Goal: Task Accomplishment & Management: Manage account settings

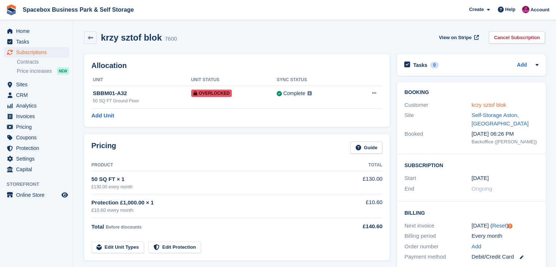
click at [483, 105] on link "krzy sztof blok" at bounding box center [489, 105] width 35 height 6
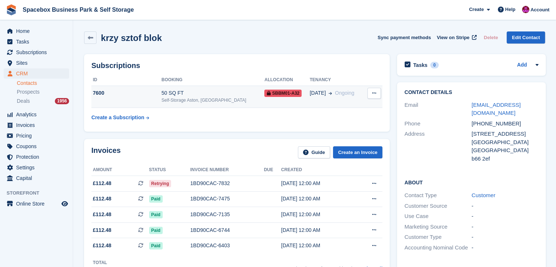
click at [139, 97] on div "7600" at bounding box center [126, 93] width 70 height 8
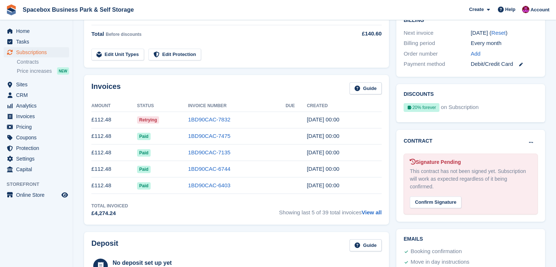
scroll to position [282, 0]
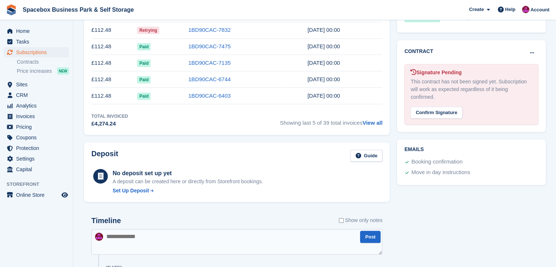
click at [127, 248] on textarea at bounding box center [236, 242] width 291 height 26
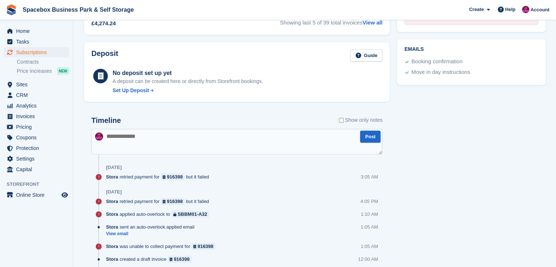
scroll to position [370, 0]
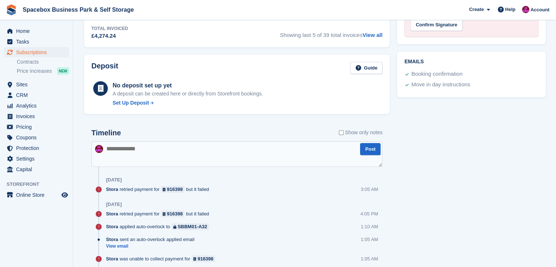
click at [151, 160] on textarea at bounding box center [236, 154] width 291 height 26
type textarea "**********"
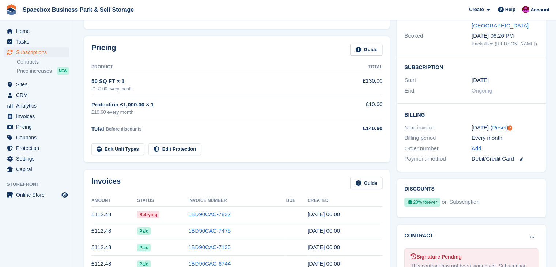
scroll to position [0, 0]
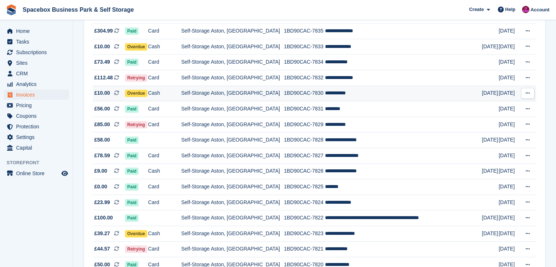
scroll to position [351, 0]
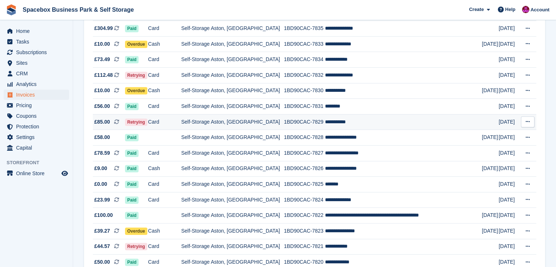
click at [270, 128] on td "Self-Storage Aston, [GEOGRAPHIC_DATA]" at bounding box center [232, 122] width 103 height 16
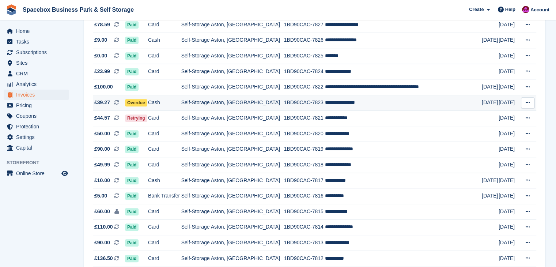
scroll to position [498, 0]
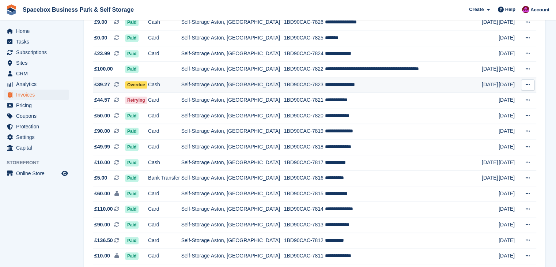
click at [238, 88] on td "Self-Storage Aston, [GEOGRAPHIC_DATA]" at bounding box center [232, 85] width 103 height 16
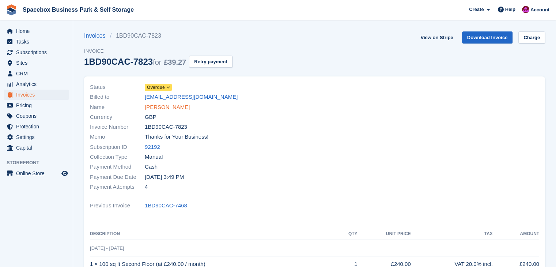
click at [174, 107] on link "[PERSON_NAME]" at bounding box center [167, 107] width 45 height 8
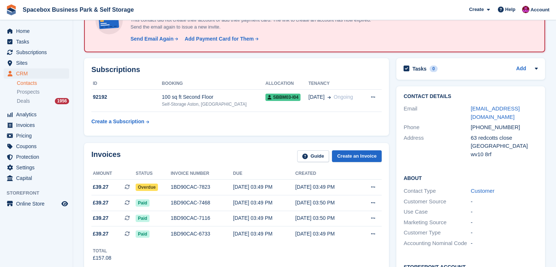
scroll to position [59, 0]
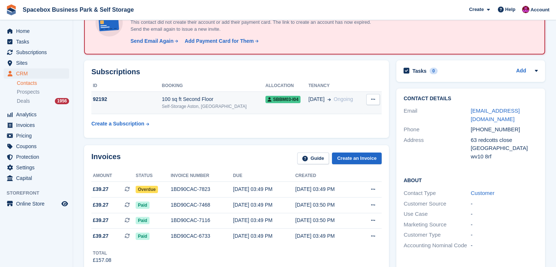
click at [204, 103] on div "Self-Storage Aston, [GEOGRAPHIC_DATA]" at bounding box center [214, 106] width 104 height 7
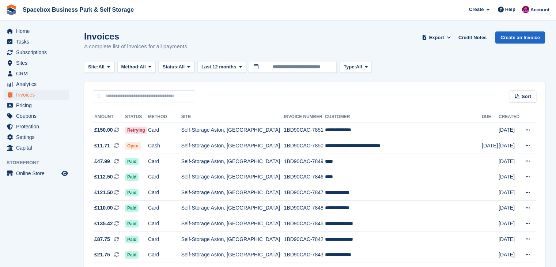
scroll to position [498, 0]
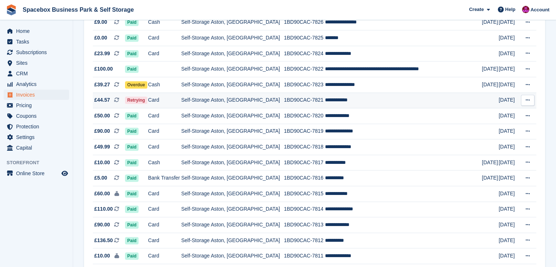
drag, startPoint x: 0, startPoint y: 0, endPoint x: 221, endPoint y: 103, distance: 243.9
click at [221, 103] on td "Self-Storage Aston, [GEOGRAPHIC_DATA]" at bounding box center [232, 101] width 103 height 16
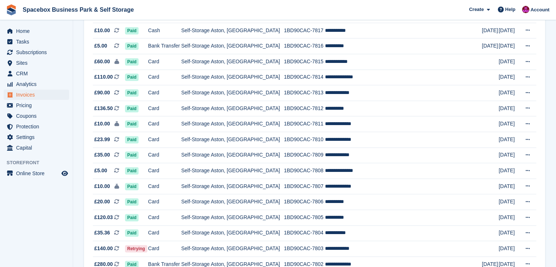
scroll to position [675, 0]
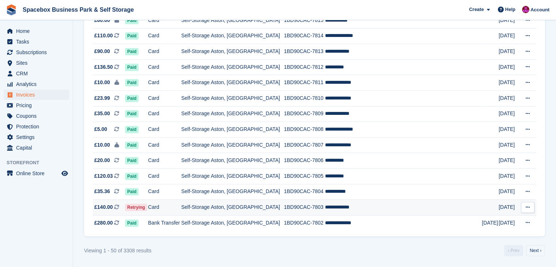
click at [333, 210] on td "**********" at bounding box center [403, 208] width 157 height 16
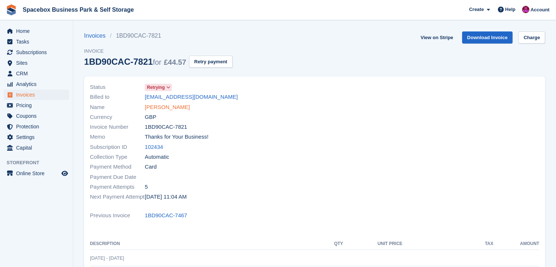
click at [173, 106] on link "LASANA JARJU" at bounding box center [167, 107] width 45 height 8
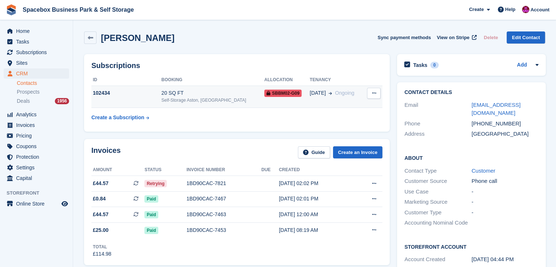
click at [178, 94] on div "20 SQ FT" at bounding box center [213, 93] width 103 height 8
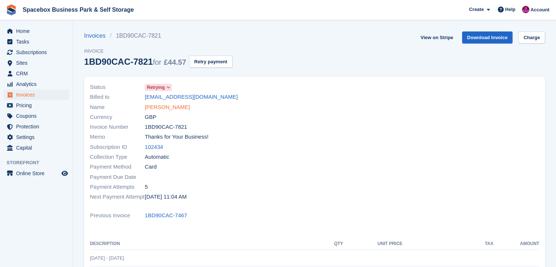
click at [155, 107] on link "[PERSON_NAME]" at bounding box center [167, 107] width 45 height 8
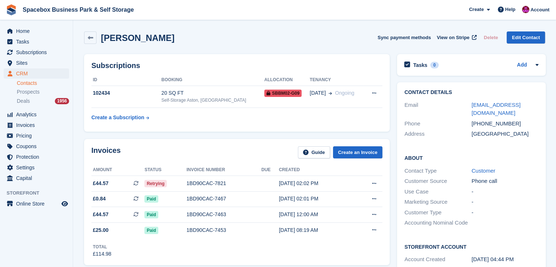
click at [155, 107] on td "102434" at bounding box center [126, 97] width 70 height 22
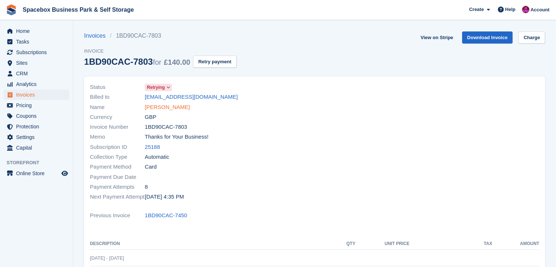
click at [180, 106] on link "[PERSON_NAME]" at bounding box center [167, 107] width 45 height 8
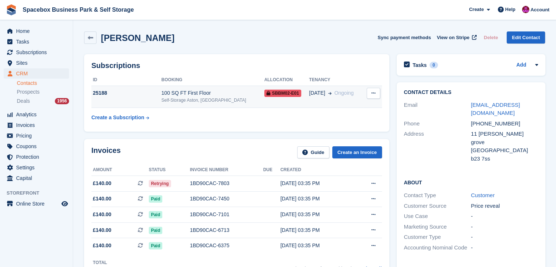
click at [188, 88] on td "100 SQ FT First Floor Self-Storage Aston, Birmingham" at bounding box center [213, 97] width 103 height 22
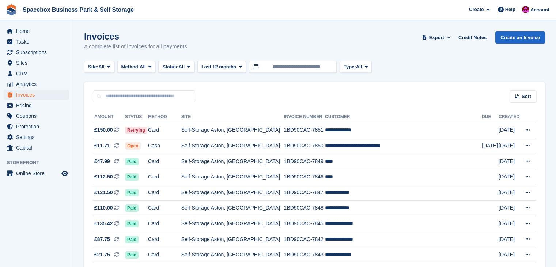
scroll to position [675, 0]
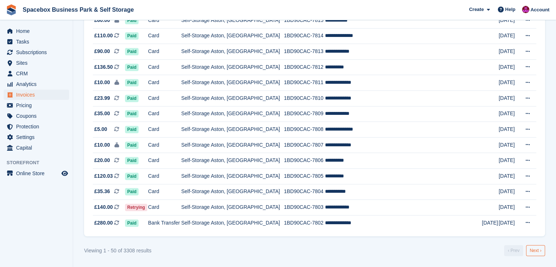
click at [533, 249] on link "Next ›" at bounding box center [535, 250] width 19 height 11
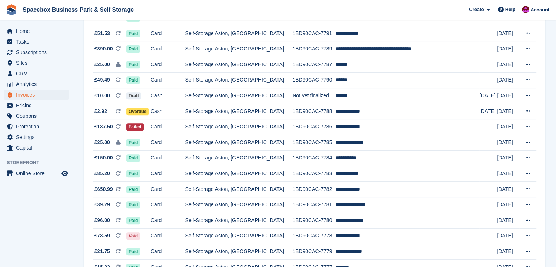
scroll to position [293, 0]
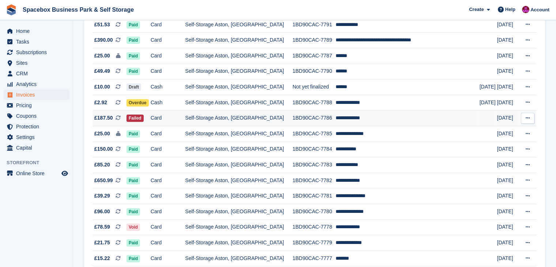
click at [336, 119] on td "1BD90CAC-7786" at bounding box center [314, 118] width 43 height 16
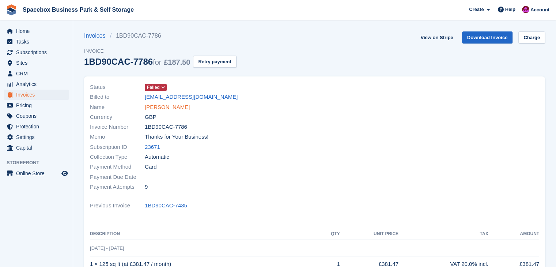
click at [179, 106] on link "[PERSON_NAME]" at bounding box center [167, 107] width 45 height 8
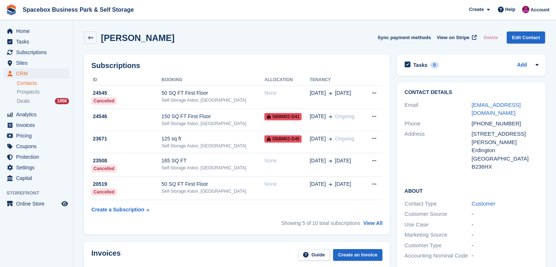
click at [179, 106] on td "50 SQ FT First Floor Self-Storage Aston, Birmingham" at bounding box center [213, 97] width 103 height 23
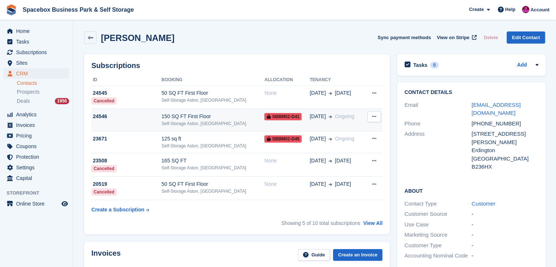
click at [193, 125] on div "Self-Storage Aston, [GEOGRAPHIC_DATA]" at bounding box center [213, 123] width 103 height 7
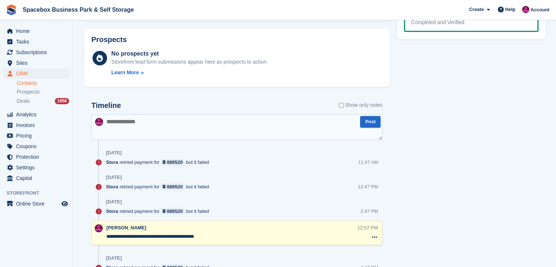
scroll to position [429, 0]
click at [168, 160] on div "888520" at bounding box center [175, 161] width 16 height 7
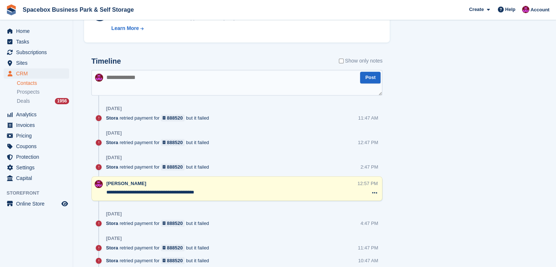
scroll to position [478, 0]
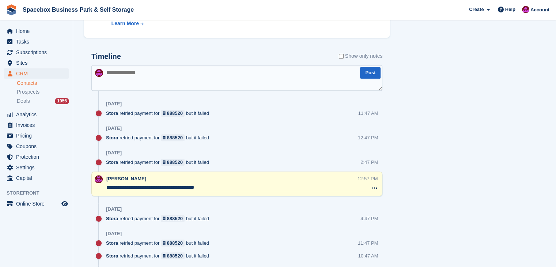
drag, startPoint x: 203, startPoint y: 187, endPoint x: 105, endPoint y: 185, distance: 98.1
click at [105, 185] on div "**********" at bounding box center [236, 184] width 291 height 25
click at [158, 87] on textarea at bounding box center [236, 78] width 291 height 26
paste textarea "**********"
type textarea "**********"
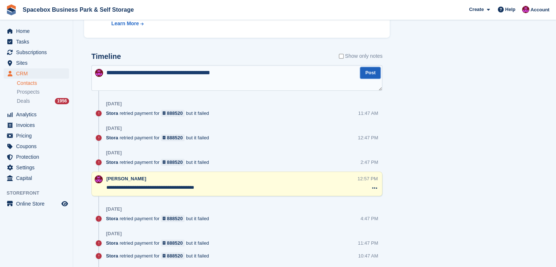
click at [372, 74] on button "Post" at bounding box center [370, 73] width 20 height 12
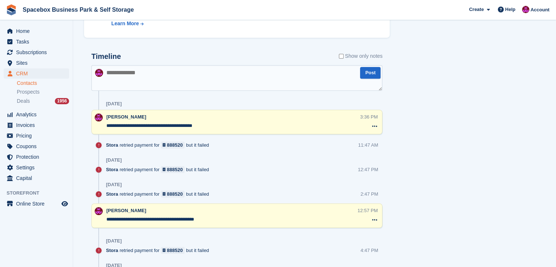
scroll to position [0, 0]
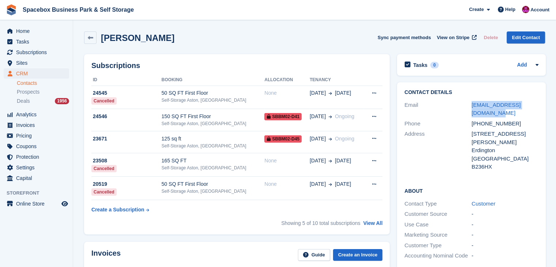
drag, startPoint x: 480, startPoint y: 115, endPoint x: 470, endPoint y: 102, distance: 17.0
click at [470, 102] on div "Email sameera_ayoub@hotmail.com" at bounding box center [472, 109] width 134 height 19
copy div "sameera_ayoub@hotmail.com"
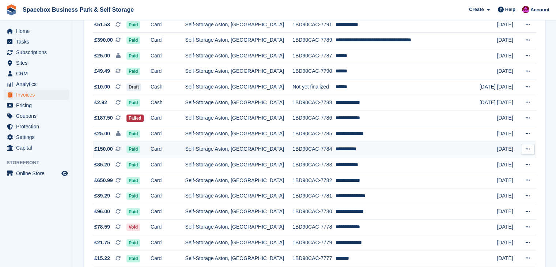
scroll to position [293, 0]
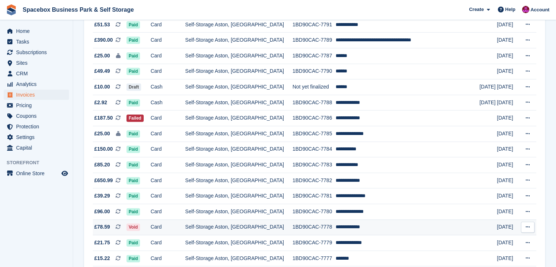
click at [213, 229] on td "Self-Storage Aston, [GEOGRAPHIC_DATA]" at bounding box center [239, 227] width 108 height 16
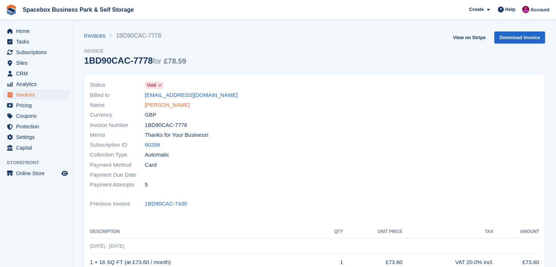
click at [168, 105] on link "[PERSON_NAME]" at bounding box center [167, 105] width 45 height 8
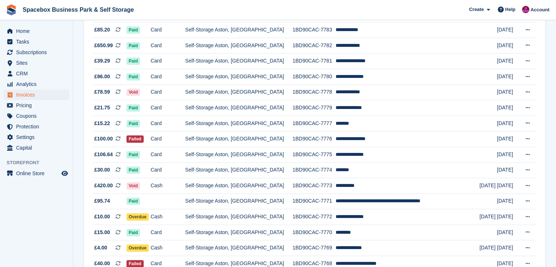
scroll to position [429, 0]
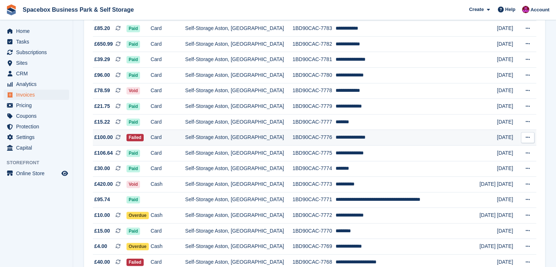
click at [320, 133] on td "1BD90CAC-7776" at bounding box center [314, 138] width 43 height 16
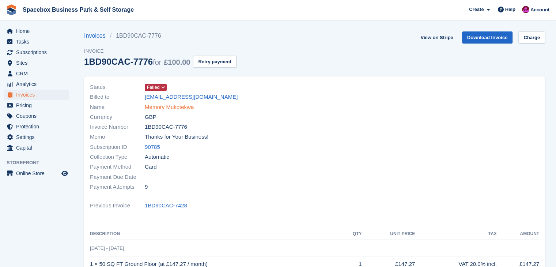
click at [174, 107] on link "Memory Mukotekwa" at bounding box center [169, 107] width 49 height 8
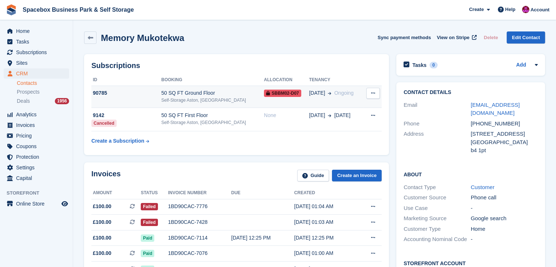
click at [154, 100] on td "90785" at bounding box center [126, 97] width 70 height 22
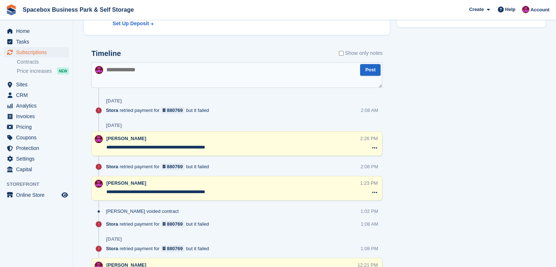
scroll to position [419, 0]
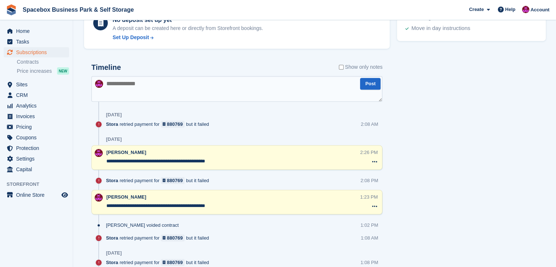
drag, startPoint x: 0, startPoint y: 0, endPoint x: 154, endPoint y: 106, distance: 186.8
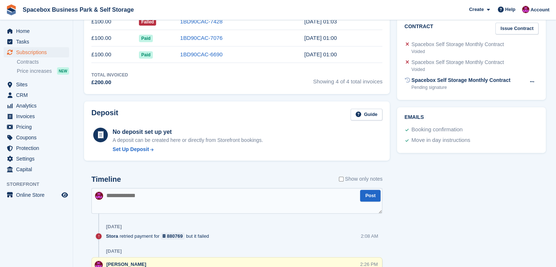
scroll to position [0, 0]
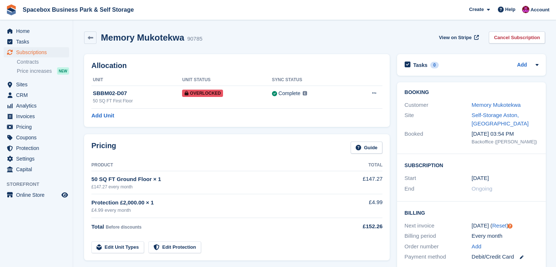
click at [155, 144] on div "Pricing Guide" at bounding box center [236, 150] width 291 height 16
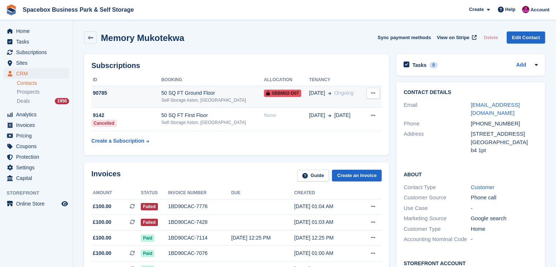
click at [171, 102] on div "Self-Storage Aston, [GEOGRAPHIC_DATA]" at bounding box center [212, 100] width 103 height 7
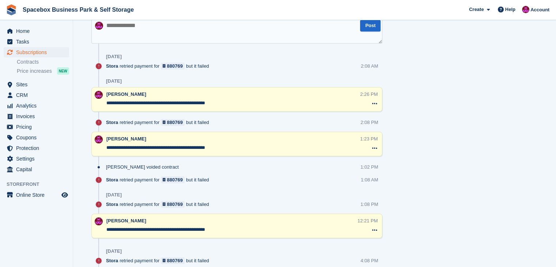
scroll to position [478, 0]
drag, startPoint x: 235, startPoint y: 103, endPoint x: 100, endPoint y: 91, distance: 136.2
click at [100, 91] on div "**********" at bounding box center [236, 99] width 291 height 25
click at [125, 29] on textarea at bounding box center [236, 31] width 291 height 26
paste textarea "**********"
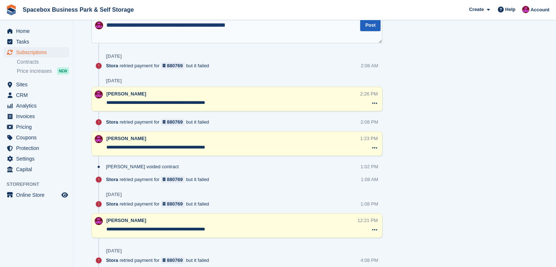
type textarea "**********"
click at [374, 26] on button "Post" at bounding box center [370, 25] width 20 height 12
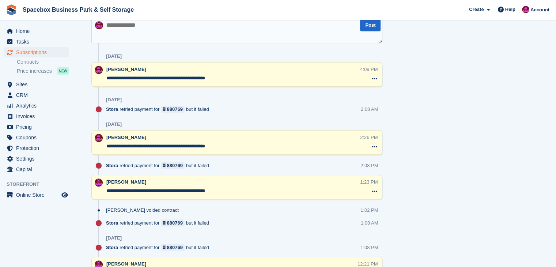
scroll to position [0, 0]
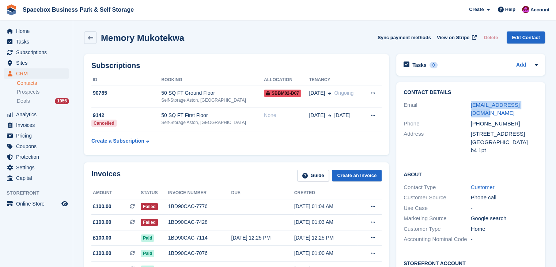
drag, startPoint x: 538, startPoint y: 105, endPoint x: 466, endPoint y: 105, distance: 71.7
click at [466, 105] on div "Contact Details Email [EMAIL_ADDRESS][DOMAIN_NAME] Phone [PHONE_NUMBER] Address…" at bounding box center [471, 122] width 149 height 81
copy div "[EMAIL_ADDRESS][DOMAIN_NAME]"
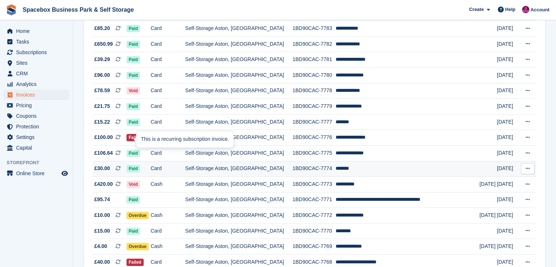
scroll to position [429, 0]
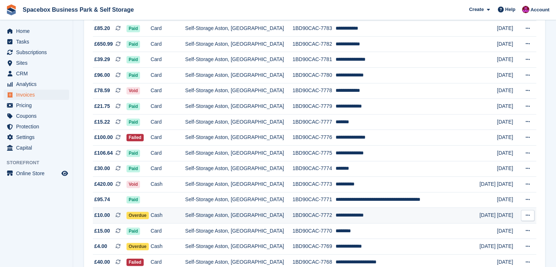
click at [185, 216] on td "Cash" at bounding box center [168, 216] width 35 height 16
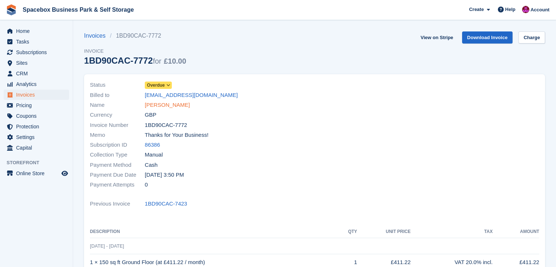
click at [186, 107] on link "Mohammed Naseem" at bounding box center [167, 105] width 45 height 8
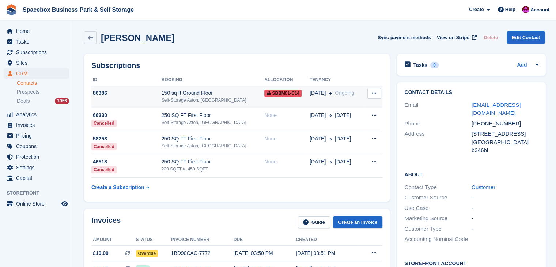
click at [221, 98] on div "Self-Storage Aston, [GEOGRAPHIC_DATA]" at bounding box center [213, 100] width 103 height 7
click at [218, 90] on div "150 sq ft Ground Floor" at bounding box center [213, 93] width 103 height 8
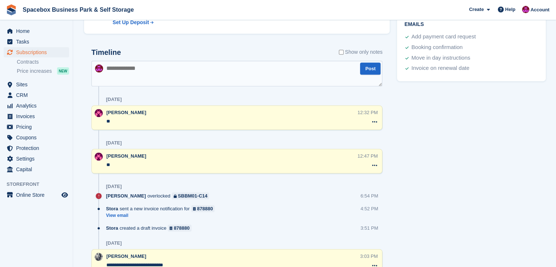
scroll to position [449, 0]
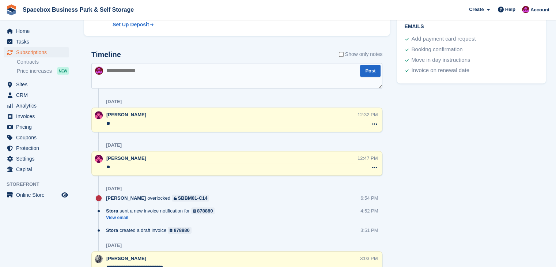
click at [250, 78] on textarea at bounding box center [236, 76] width 291 height 26
type textarea "**"
click at [371, 69] on button "Post" at bounding box center [370, 71] width 20 height 12
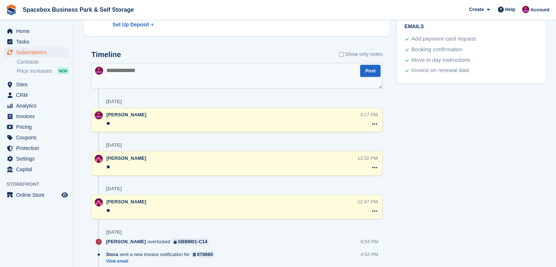
scroll to position [0, 0]
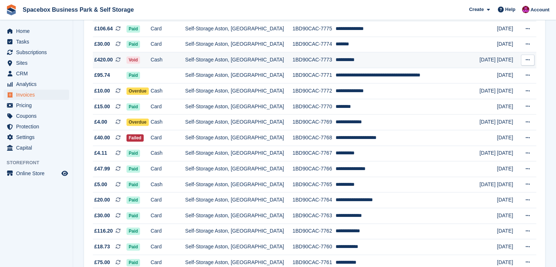
scroll to position [556, 0]
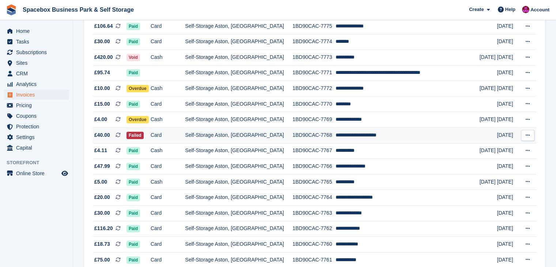
click at [302, 134] on td "1BD90CAC-7768" at bounding box center [314, 136] width 43 height 16
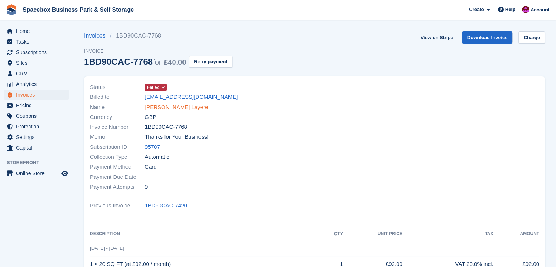
click at [192, 110] on link "[PERSON_NAME] Layere" at bounding box center [176, 107] width 63 height 8
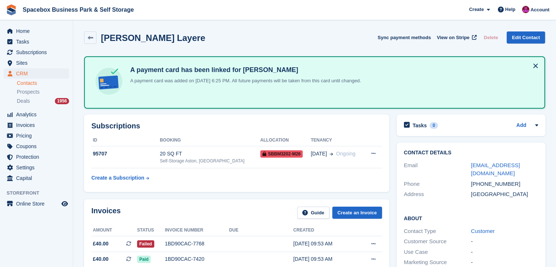
click at [192, 111] on div "Subscriptions ID Booking Allocation Tenancy 95707 20 SQ FT Self-Storage Aston, …" at bounding box center [236, 153] width 313 height 85
click at [177, 158] on div "Self-Storage Aston, [GEOGRAPHIC_DATA]" at bounding box center [210, 161] width 101 height 7
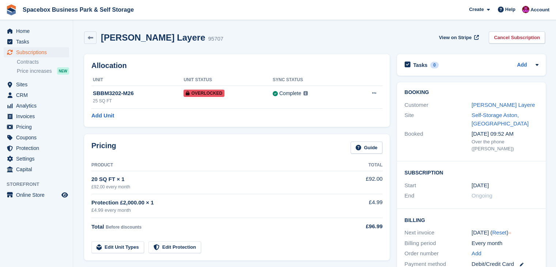
click at [245, 226] on div "Total Before discounts" at bounding box center [217, 226] width 253 height 9
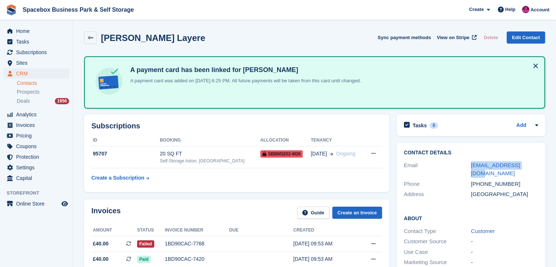
drag, startPoint x: 532, startPoint y: 165, endPoint x: 463, endPoint y: 157, distance: 69.7
click at [463, 157] on div "Contact Details Email aouphouet@gmail.com Phone +447983362503 Address United Ki…" at bounding box center [471, 175] width 149 height 64
copy div "[EMAIL_ADDRESS][DOMAIN_NAME]"
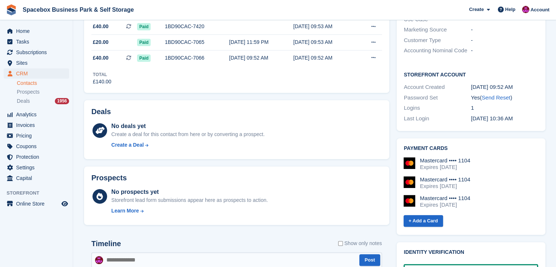
scroll to position [263, 0]
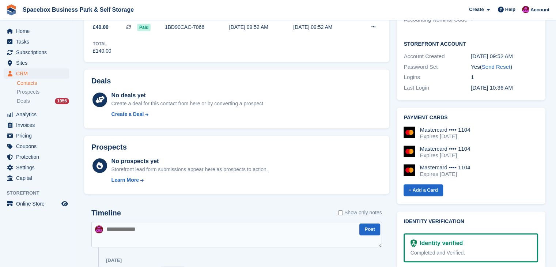
click at [210, 240] on textarea at bounding box center [236, 235] width 291 height 26
type textarea "*"
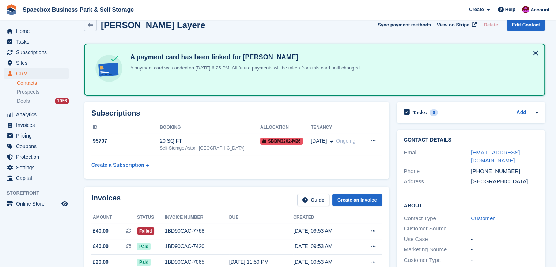
scroll to position [0, 0]
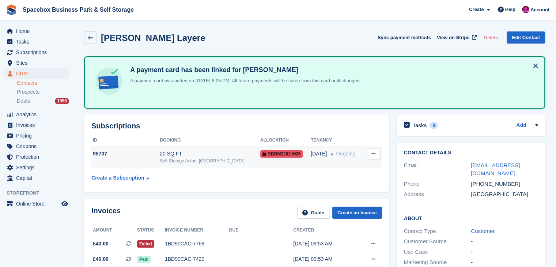
click at [209, 146] on td "20 SQ FT Self-Storage Aston, Birmingham" at bounding box center [210, 157] width 101 height 22
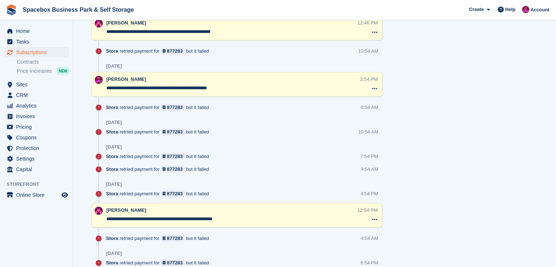
scroll to position [498, 0]
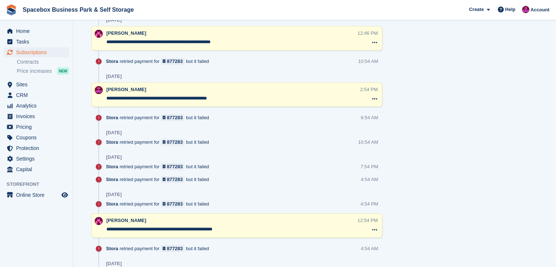
drag, startPoint x: 236, startPoint y: 40, endPoint x: 105, endPoint y: 44, distance: 131.0
click at [105, 44] on div "**********" at bounding box center [236, 38] width 291 height 25
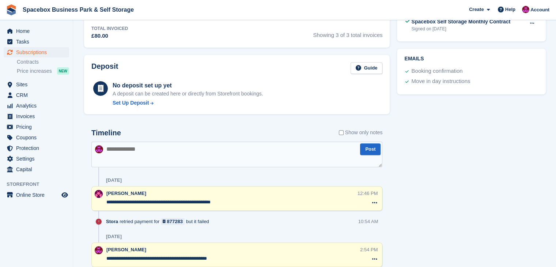
scroll to position [341, 0]
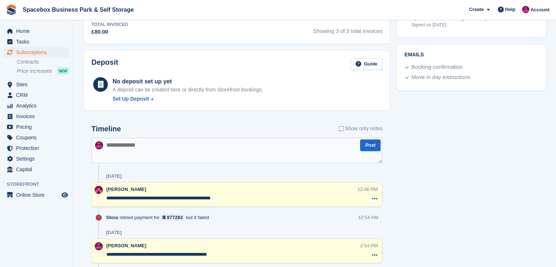
click at [123, 146] on textarea at bounding box center [236, 151] width 291 height 26
paste textarea "**********"
drag, startPoint x: 203, startPoint y: 144, endPoint x: 168, endPoint y: 145, distance: 35.9
click at [168, 145] on textarea "**********" at bounding box center [236, 151] width 291 height 26
type textarea "**********"
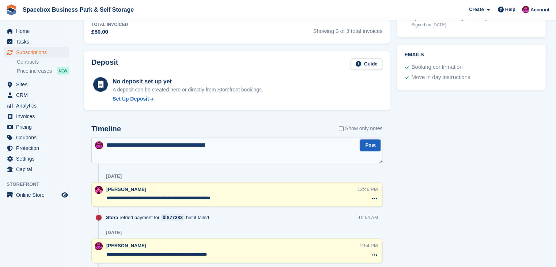
click at [376, 139] on button "Post" at bounding box center [370, 145] width 20 height 12
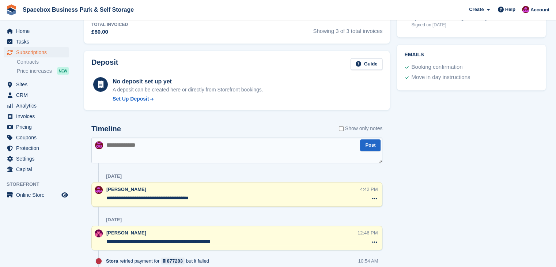
scroll to position [0, 0]
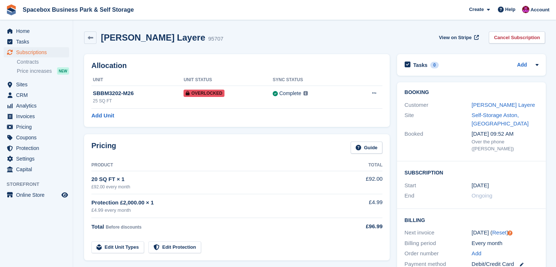
click at [237, 133] on div "Pricing Guide Product Total 20 SQ FT × 1 £92.00 every month £92.00 Protection £…" at bounding box center [236, 198] width 313 height 134
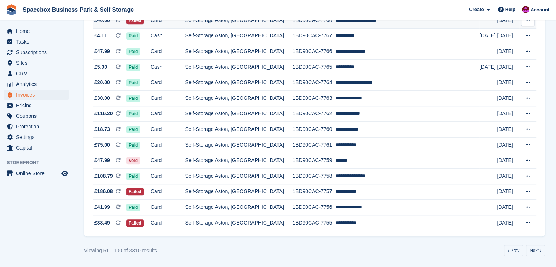
scroll to position [675, 0]
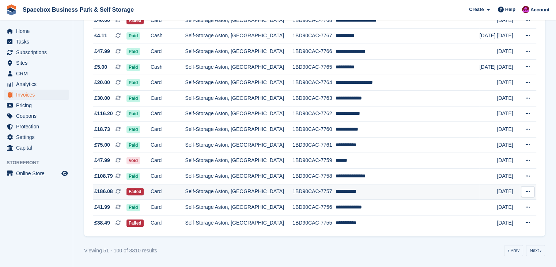
click at [237, 189] on td "Self-Storage Aston, [GEOGRAPHIC_DATA]" at bounding box center [239, 192] width 108 height 16
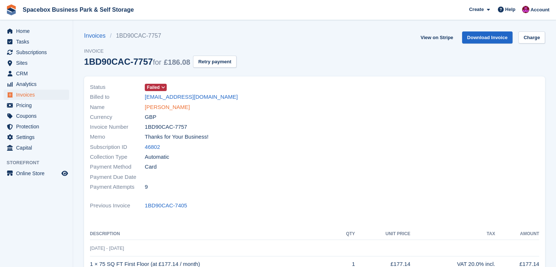
click at [173, 105] on link "[PERSON_NAME]" at bounding box center [167, 107] width 45 height 8
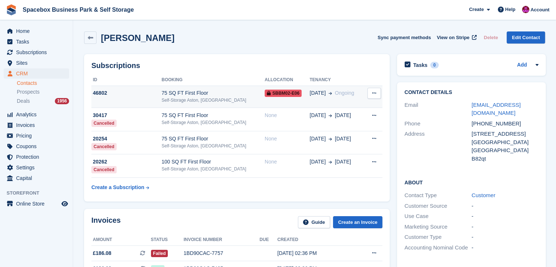
click at [155, 99] on td "46802" at bounding box center [126, 97] width 70 height 22
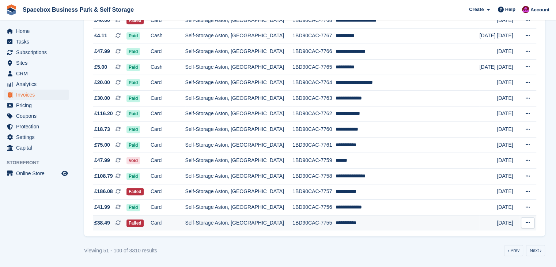
scroll to position [675, 0]
click at [286, 219] on td "Self-Storage Aston, [GEOGRAPHIC_DATA]" at bounding box center [239, 222] width 108 height 15
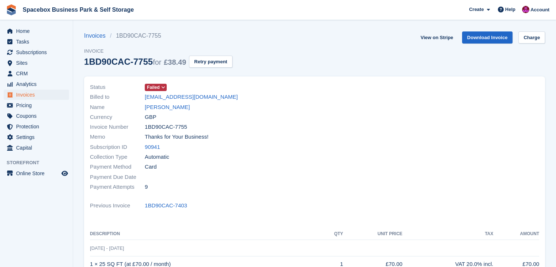
click at [156, 101] on div "Billed to prentino8@gmail.com" at bounding box center [200, 97] width 221 height 10
click at [162, 108] on link "Kevin henry" at bounding box center [167, 107] width 45 height 8
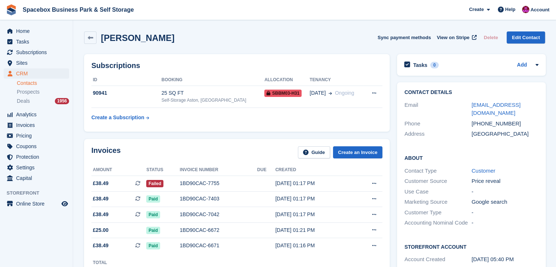
click at [125, 143] on div "Invoices Guide Create an Invoice Amount Status Invoice number Due Created £38.4…" at bounding box center [237, 210] width 306 height 142
click at [151, 96] on div "90941" at bounding box center [126, 93] width 70 height 8
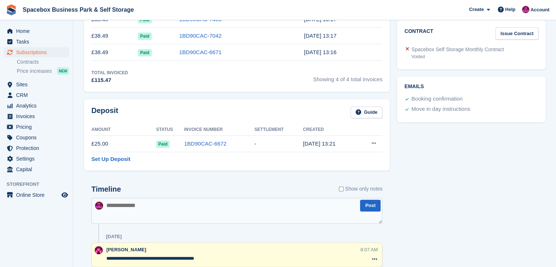
scroll to position [312, 0]
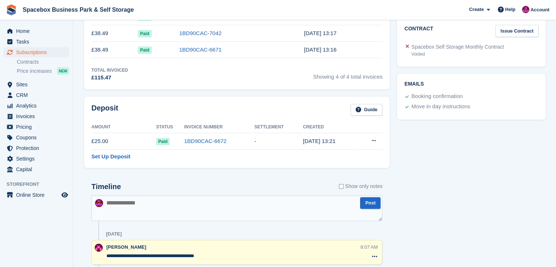
click at [220, 195] on textarea at bounding box center [236, 208] width 291 height 26
type textarea "**********"
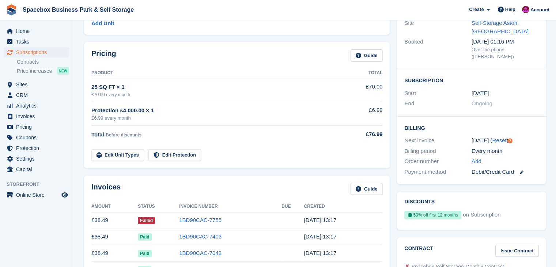
scroll to position [0, 0]
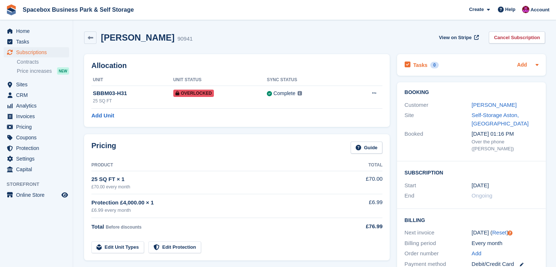
click at [521, 65] on link "Add" at bounding box center [522, 65] width 10 height 8
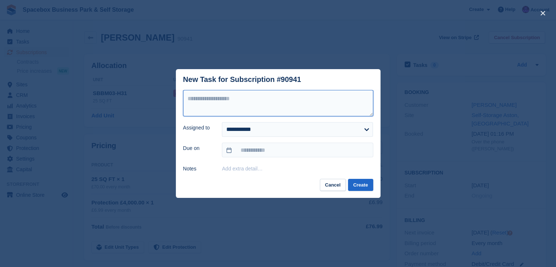
click at [349, 95] on textarea at bounding box center [278, 103] width 190 height 26
type textarea "**********"
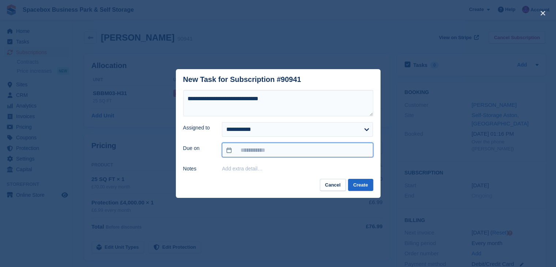
click at [333, 153] on input "text" at bounding box center [297, 150] width 151 height 15
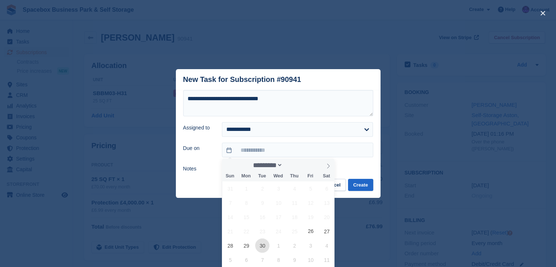
click at [261, 245] on span "30" at bounding box center [262, 246] width 14 height 14
type input "**********"
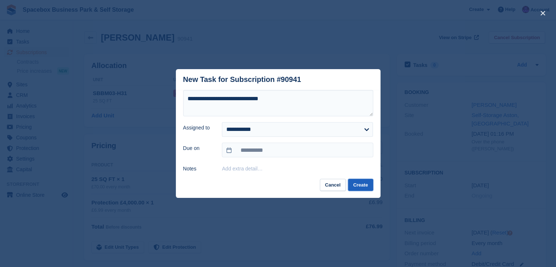
click at [369, 185] on button "Create" at bounding box center [360, 185] width 25 height 12
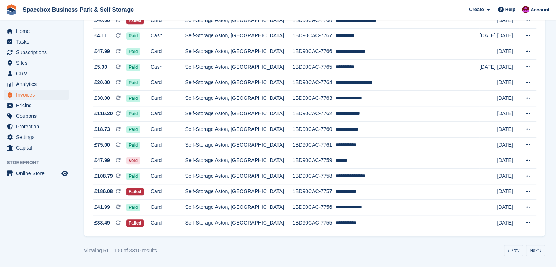
scroll to position [675, 0]
click at [530, 251] on link "Next ›" at bounding box center [535, 250] width 19 height 11
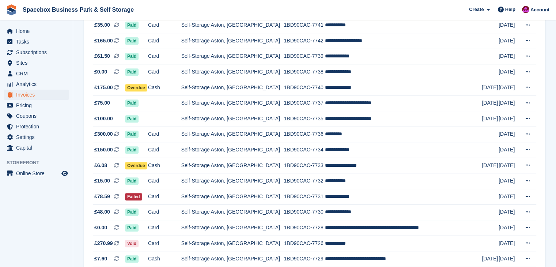
scroll to position [312, 0]
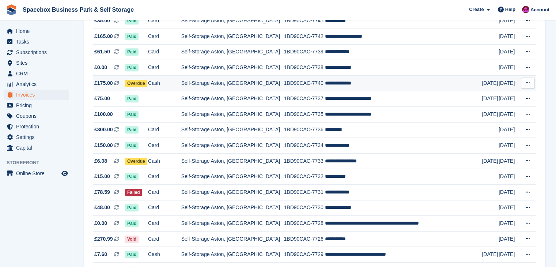
click at [341, 80] on td "**********" at bounding box center [403, 83] width 157 height 16
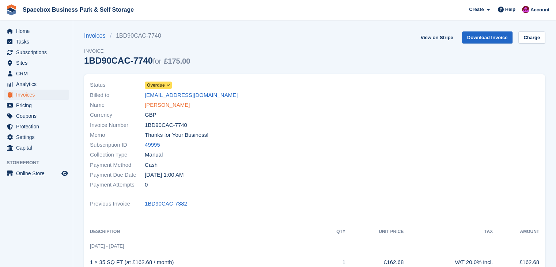
click at [185, 102] on link "[PERSON_NAME]" at bounding box center [167, 105] width 45 height 8
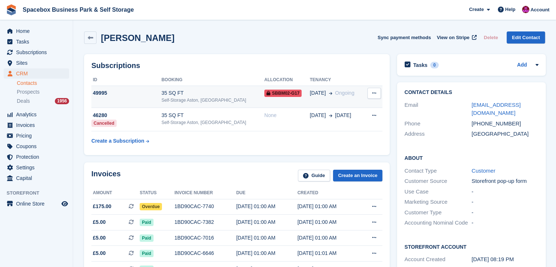
click at [174, 97] on div "35 SQ FT" at bounding box center [213, 93] width 103 height 8
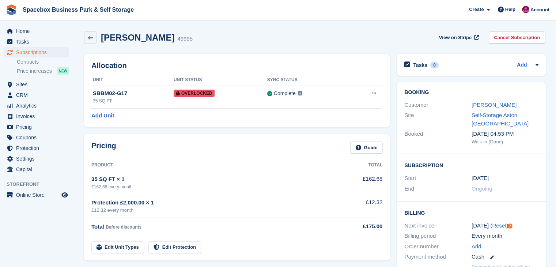
click at [130, 141] on div "Pricing Guide Product Total 35 SQ FT × 1 £162.68 every month £162.68 Protection…" at bounding box center [237, 197] width 306 height 126
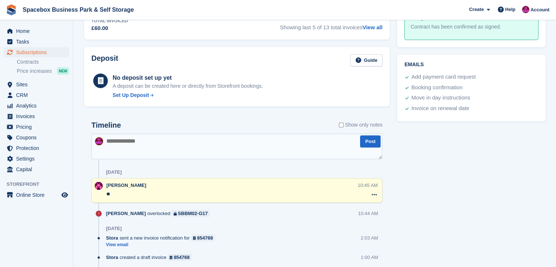
scroll to position [429, 0]
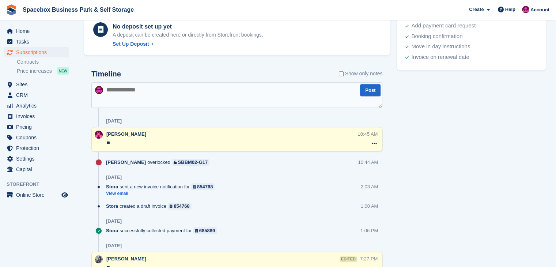
click at [219, 85] on textarea at bounding box center [236, 95] width 291 height 26
type textarea "**"
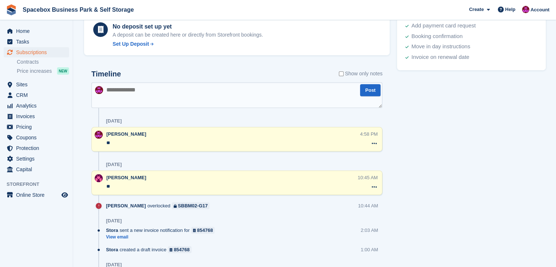
scroll to position [0, 0]
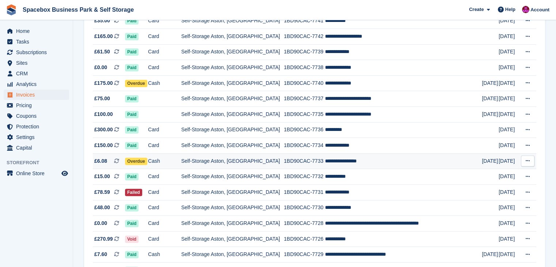
scroll to position [312, 0]
click at [203, 196] on td "Self-Storage Aston, [GEOGRAPHIC_DATA]" at bounding box center [232, 192] width 103 height 16
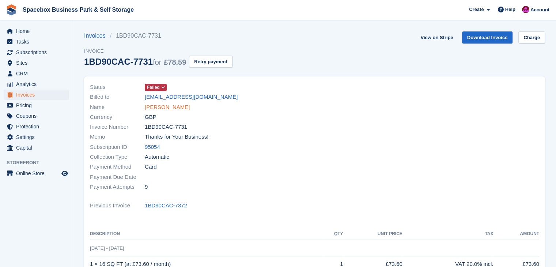
click at [161, 105] on link "[PERSON_NAME]" at bounding box center [167, 107] width 45 height 8
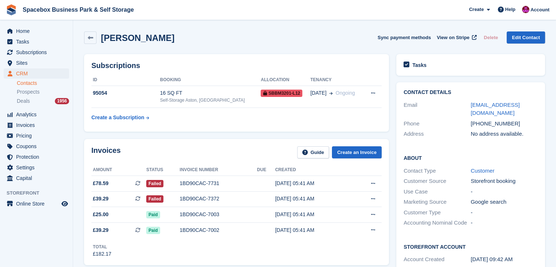
click at [160, 105] on td "95054" at bounding box center [125, 97] width 69 height 22
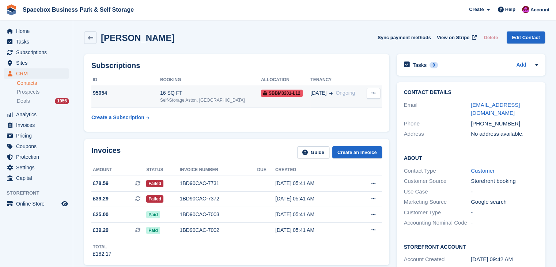
click at [200, 104] on td "16 SQ FT Self-Storage Aston, Birmingham" at bounding box center [210, 97] width 101 height 22
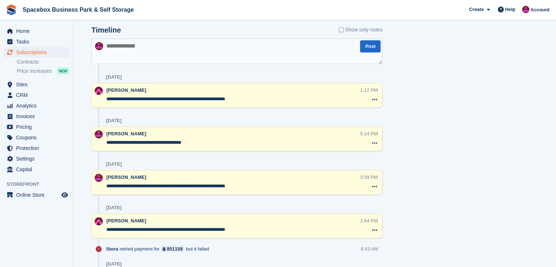
scroll to position [458, 0]
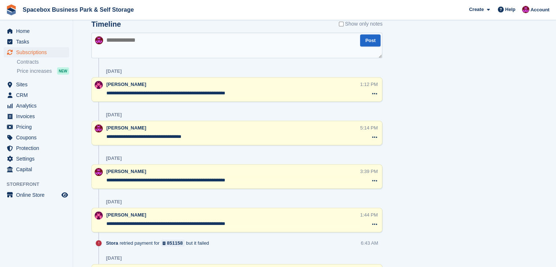
drag, startPoint x: 270, startPoint y: 90, endPoint x: 104, endPoint y: 94, distance: 165.8
click at [104, 94] on div "**********" at bounding box center [236, 89] width 291 height 25
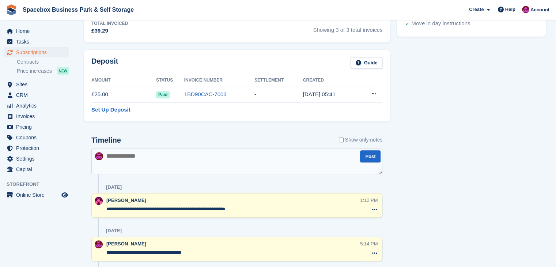
scroll to position [312, 0]
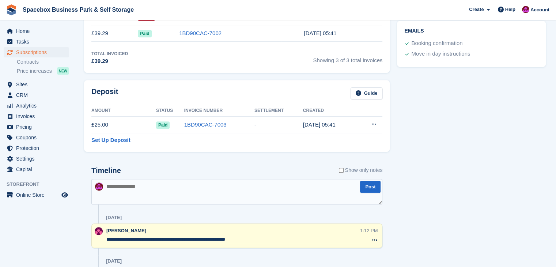
drag, startPoint x: 124, startPoint y: 186, endPoint x: 320, endPoint y: 201, distance: 195.9
click at [320, 201] on textarea at bounding box center [236, 192] width 291 height 26
click at [319, 201] on textarea at bounding box center [236, 192] width 291 height 26
paste textarea "**********"
type textarea "**********"
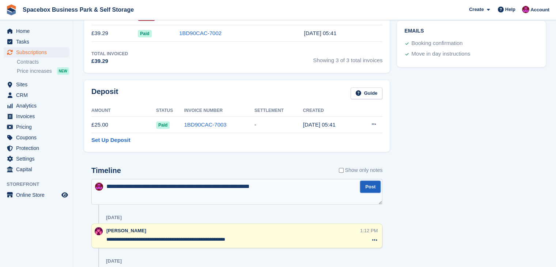
click at [371, 188] on button "Post" at bounding box center [370, 187] width 20 height 12
click at [186, 239] on textarea "**********" at bounding box center [233, 239] width 254 height 7
drag, startPoint x: 177, startPoint y: 240, endPoint x: 145, endPoint y: 241, distance: 32.2
click at [145, 241] on textarea "**********" at bounding box center [233, 239] width 254 height 7
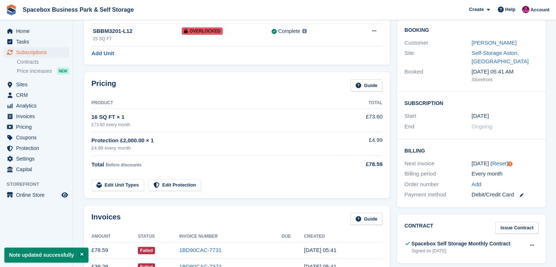
scroll to position [0, 0]
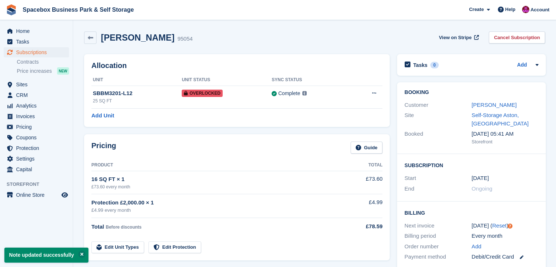
type textarea "**********"
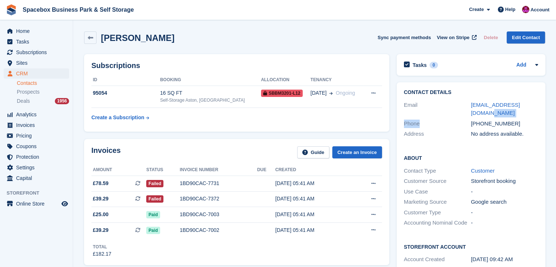
drag, startPoint x: 534, startPoint y: 104, endPoint x: 458, endPoint y: 111, distance: 76.4
click at [458, 111] on div "Contact Details Email mutisoserena@gmail.com Phone +447397755765 Address No add…" at bounding box center [471, 114] width 149 height 64
click at [540, 104] on div "Contact Details Email mutisoserena@gmail.com Phone +447397755765 Address No add…" at bounding box center [471, 114] width 149 height 64
drag, startPoint x: 540, startPoint y: 104, endPoint x: 474, endPoint y: 104, distance: 65.9
click at [474, 104] on div "Contact Details Email mutisoserena@gmail.com Phone +447397755765 Address No add…" at bounding box center [471, 114] width 149 height 64
